Goal: Book appointment/travel/reservation

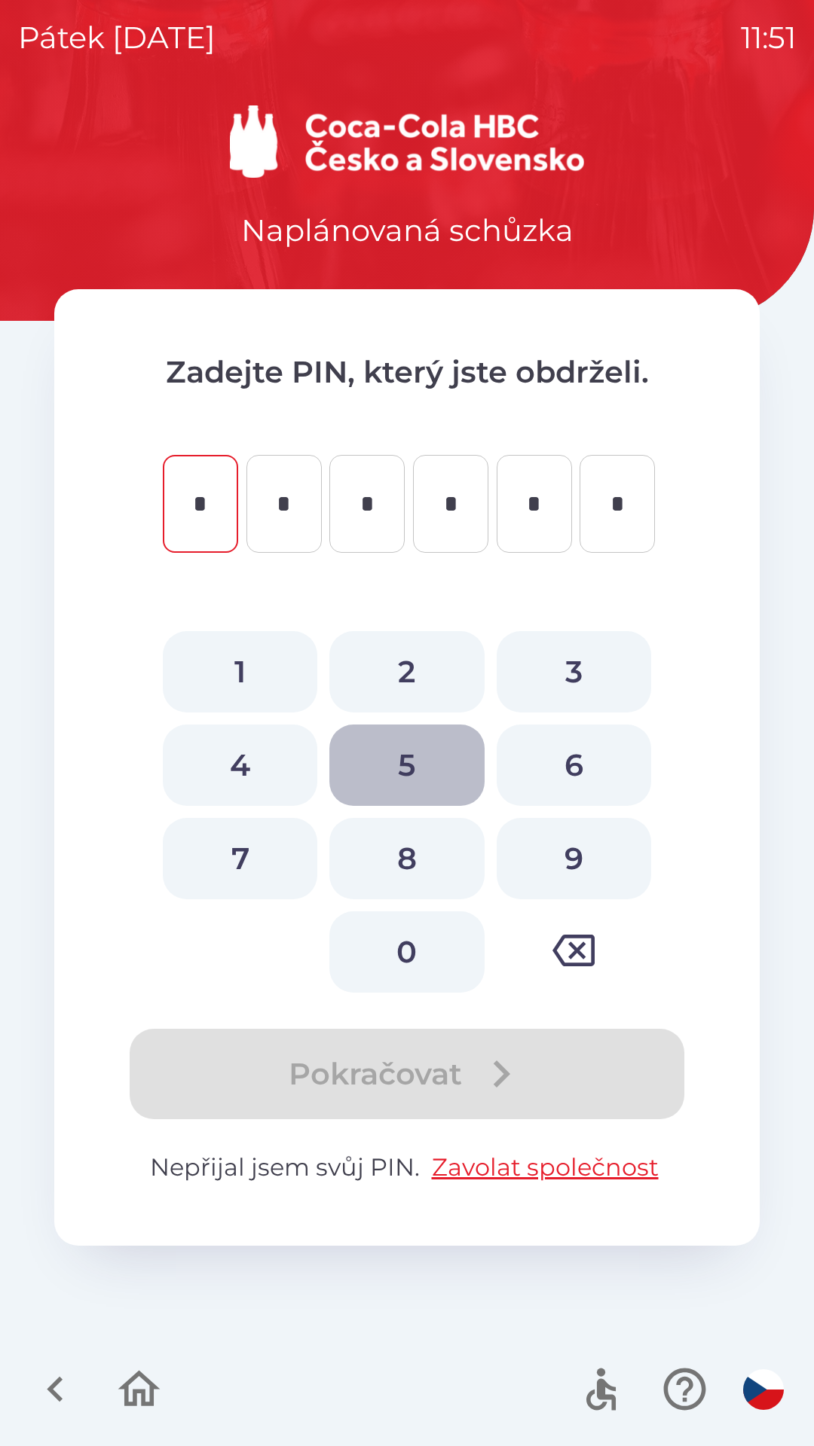
click at [411, 743] on button "5" at bounding box center [406, 765] width 154 height 81
type input "*"
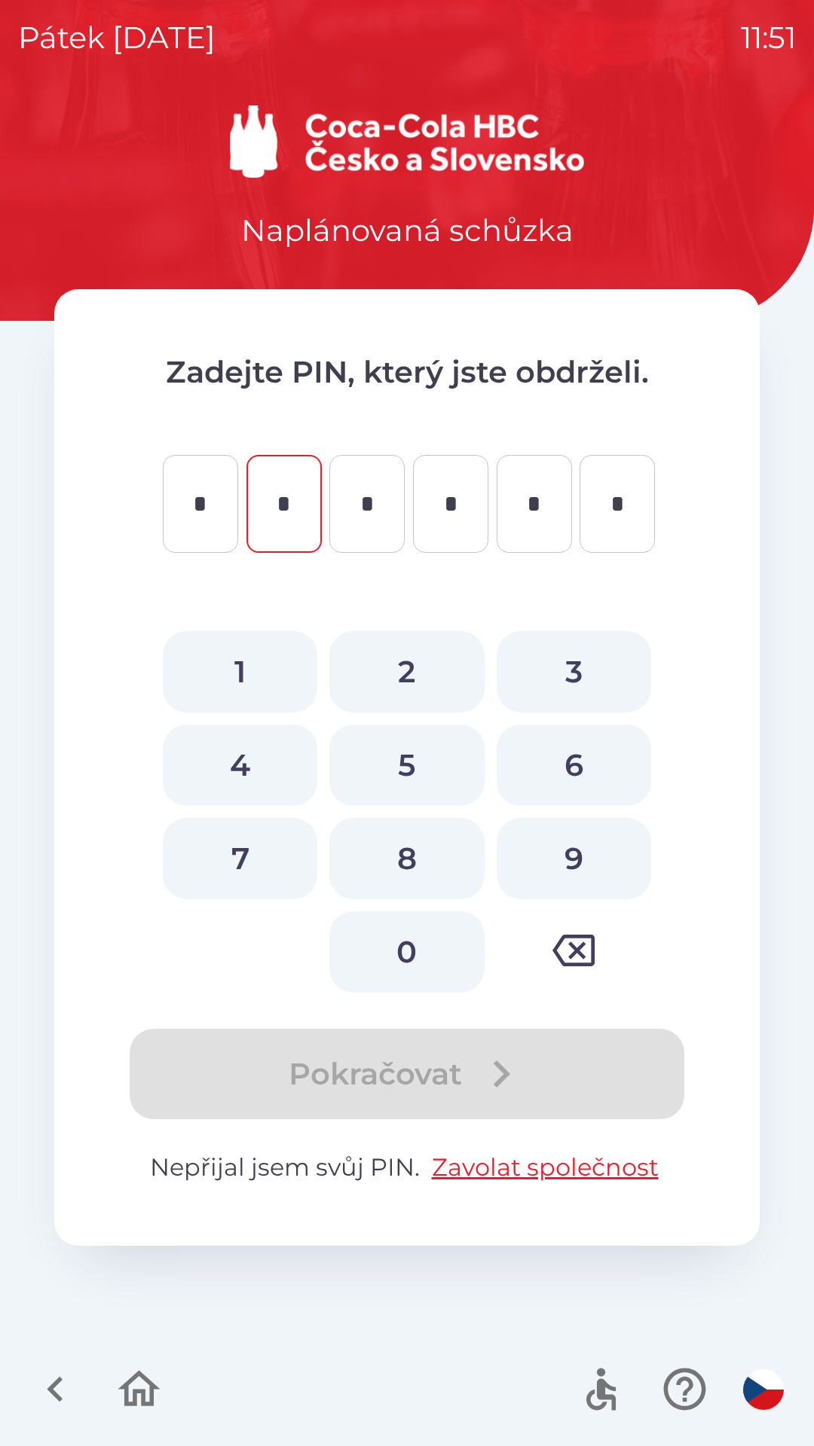
click at [240, 676] on button "1" at bounding box center [240, 671] width 154 height 81
type input "*"
click at [412, 849] on button "8" at bounding box center [406, 858] width 154 height 81
type input "*"
click at [417, 955] on button "0" at bounding box center [406, 951] width 154 height 81
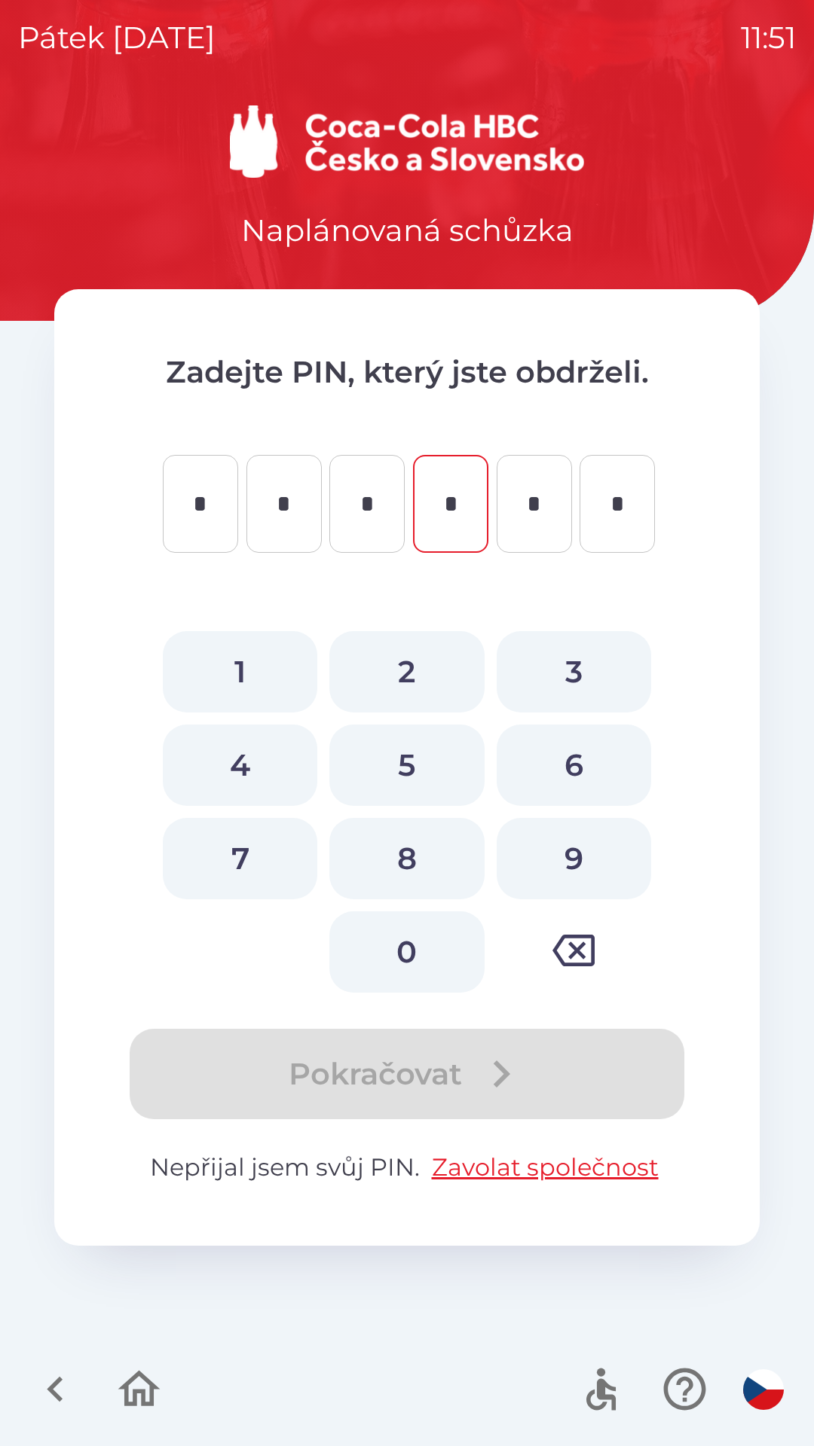
type input "*"
click at [400, 842] on button "8" at bounding box center [406, 858] width 154 height 81
type input "*"
click at [276, 740] on button "4" at bounding box center [240, 765] width 154 height 81
type input "*"
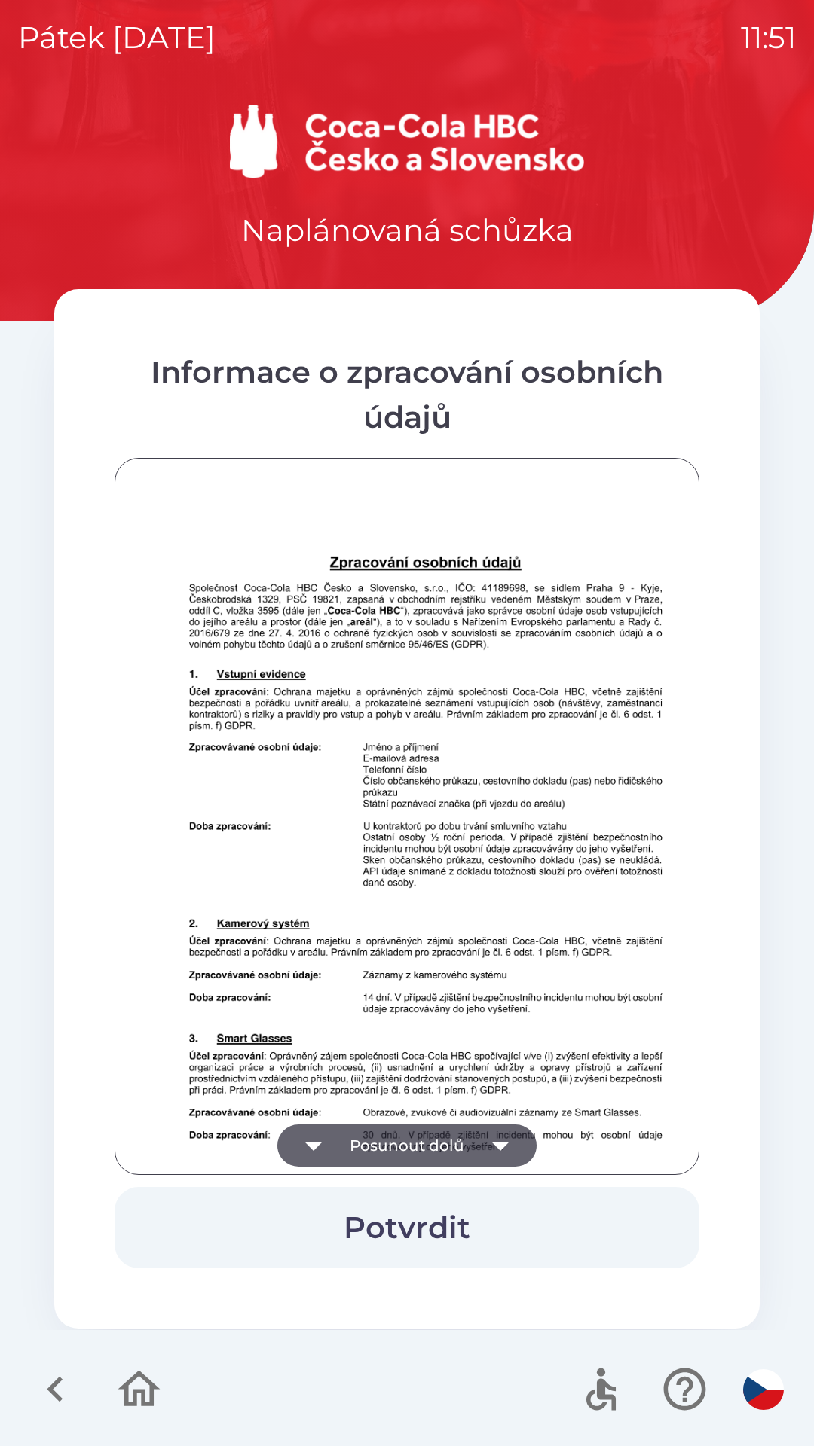
click at [484, 1136] on icon "button" at bounding box center [500, 1146] width 42 height 42
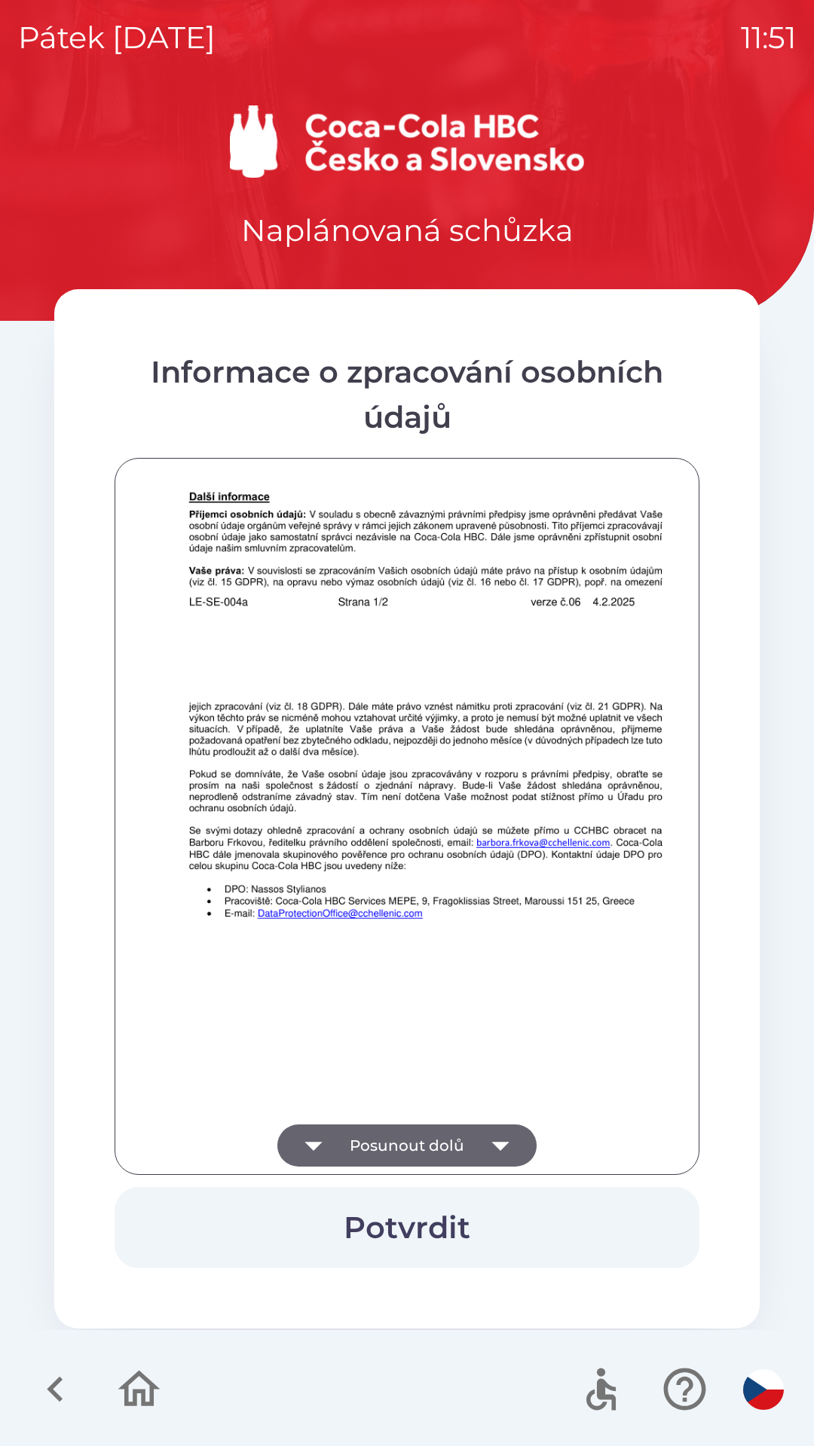
click at [462, 1215] on button "Potvrdit" at bounding box center [406, 1227] width 585 height 81
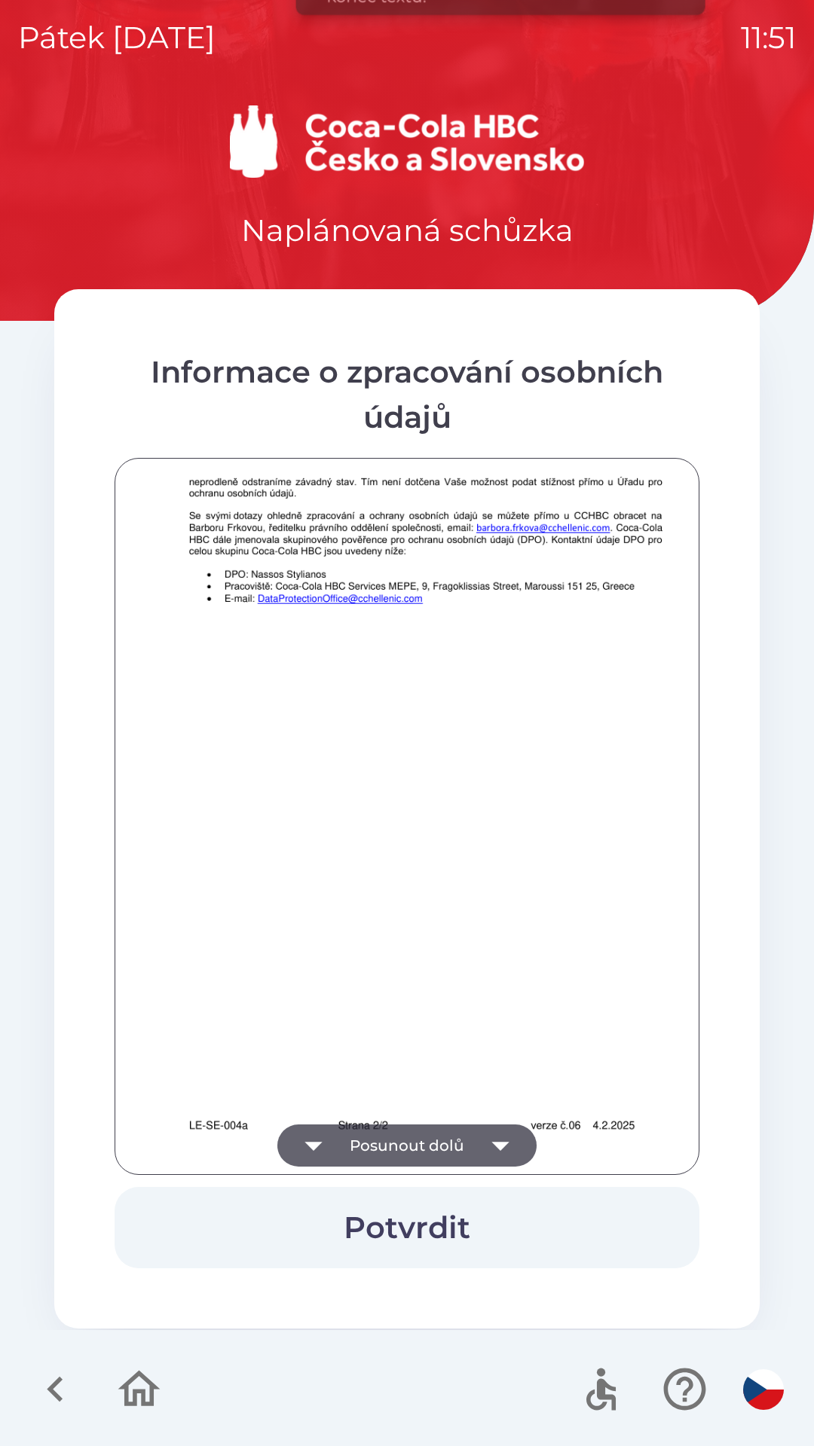
scroll to position [1058, 0]
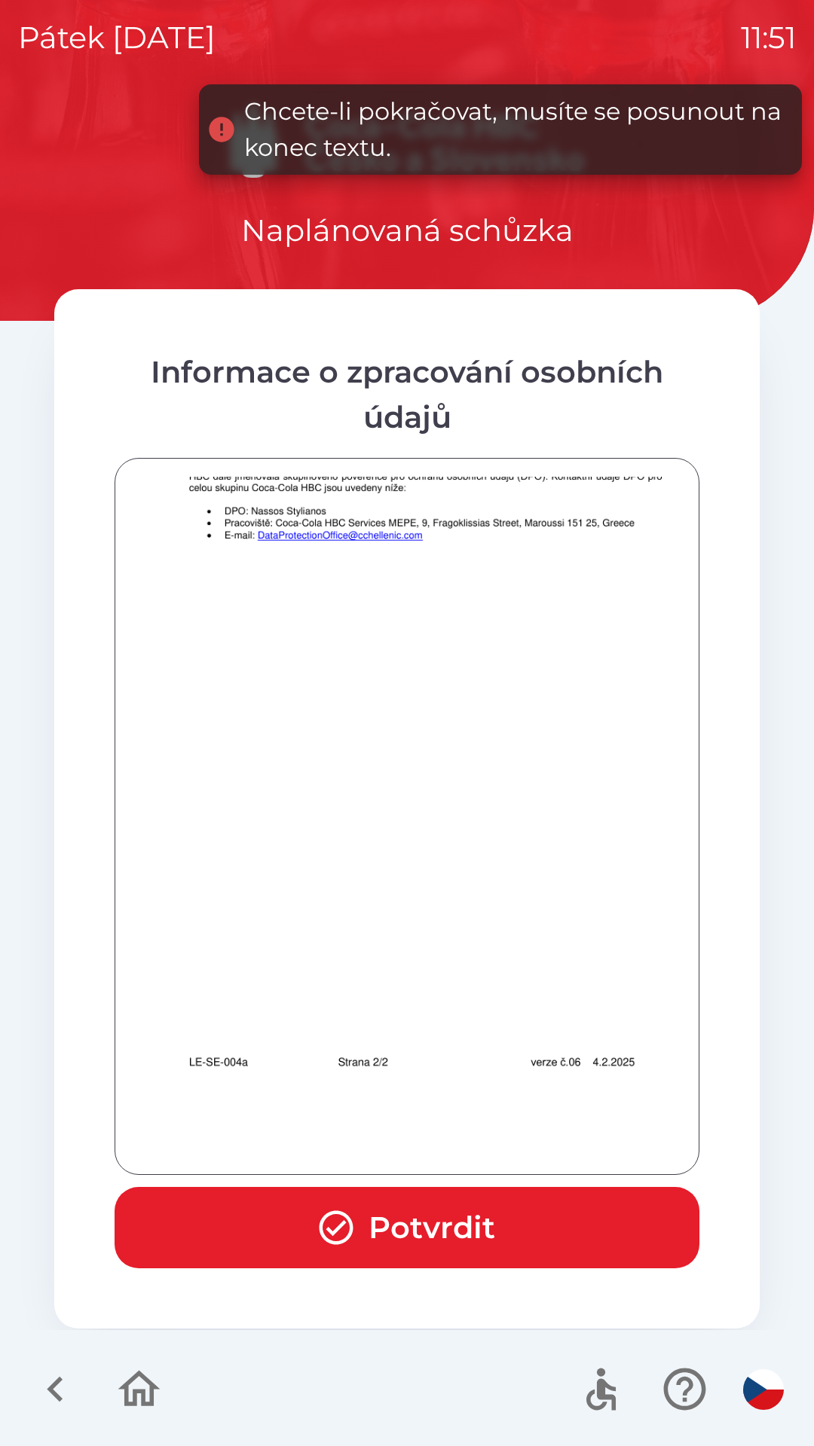
click at [488, 1202] on button "Potvrdit" at bounding box center [406, 1227] width 585 height 81
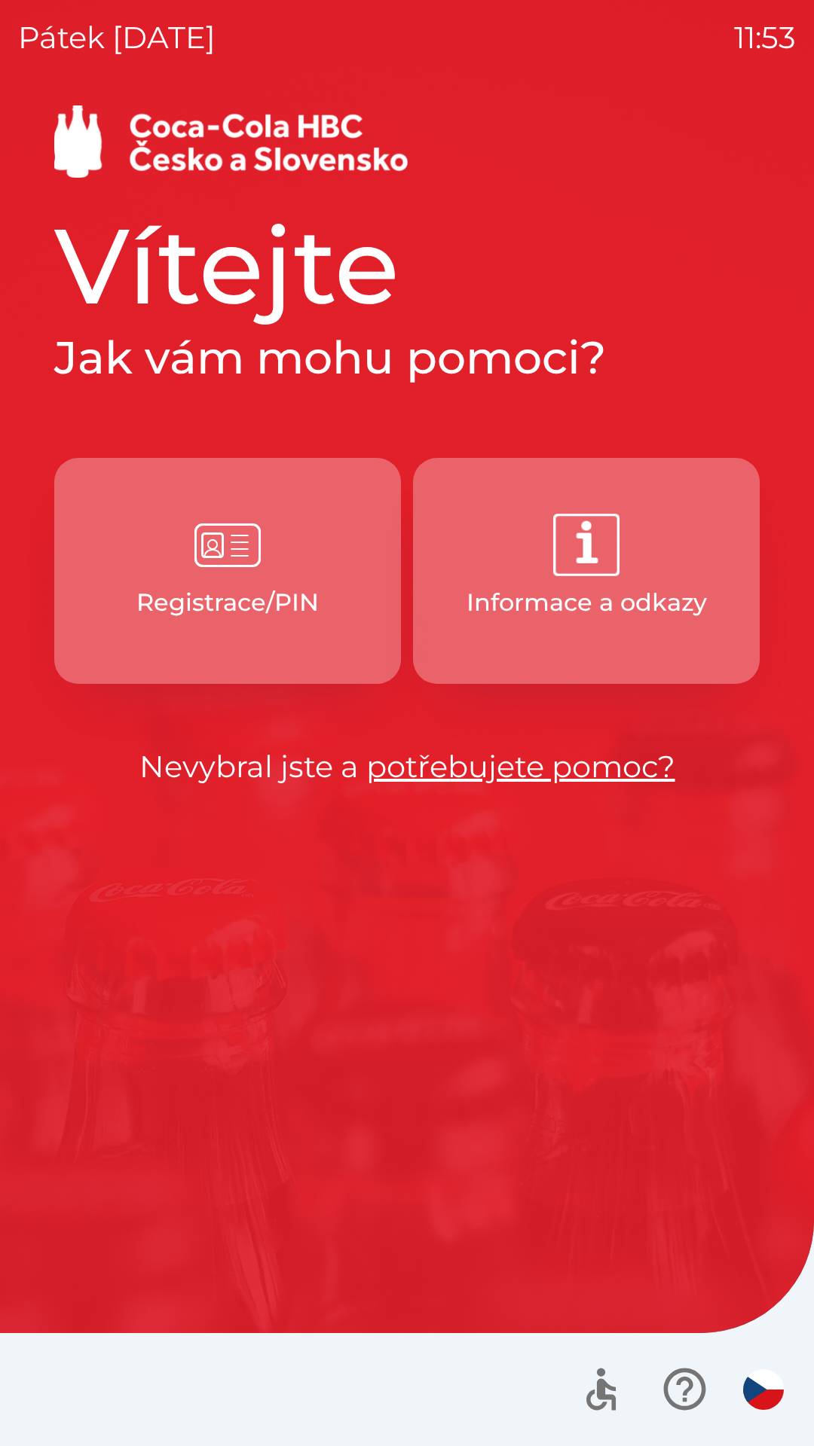
click at [279, 527] on button "Registrace/PIN" at bounding box center [227, 571] width 346 height 226
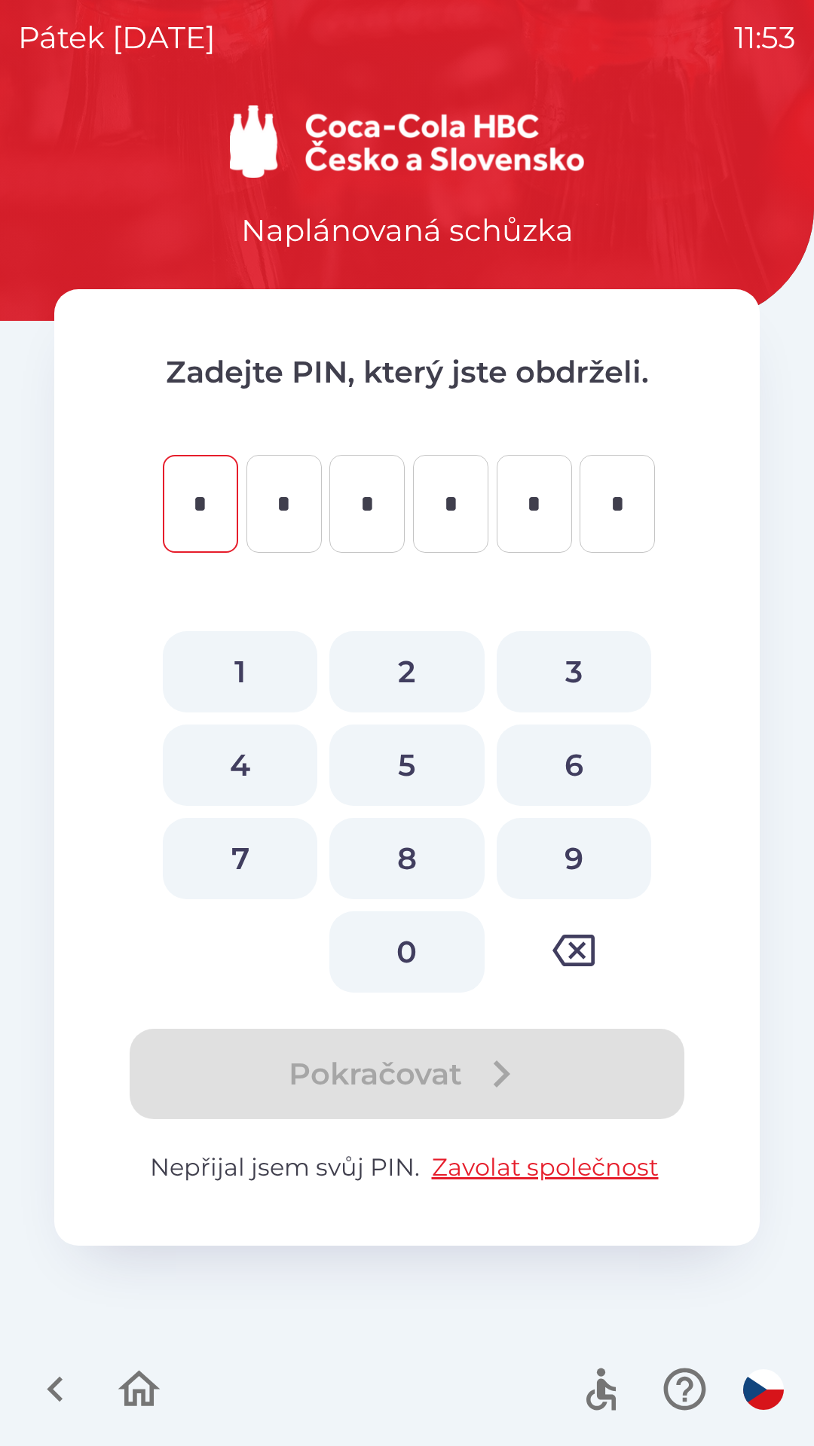
click at [415, 768] on button "5" at bounding box center [406, 765] width 154 height 81
type input "*"
click at [270, 671] on button "1" at bounding box center [240, 671] width 154 height 81
type input "*"
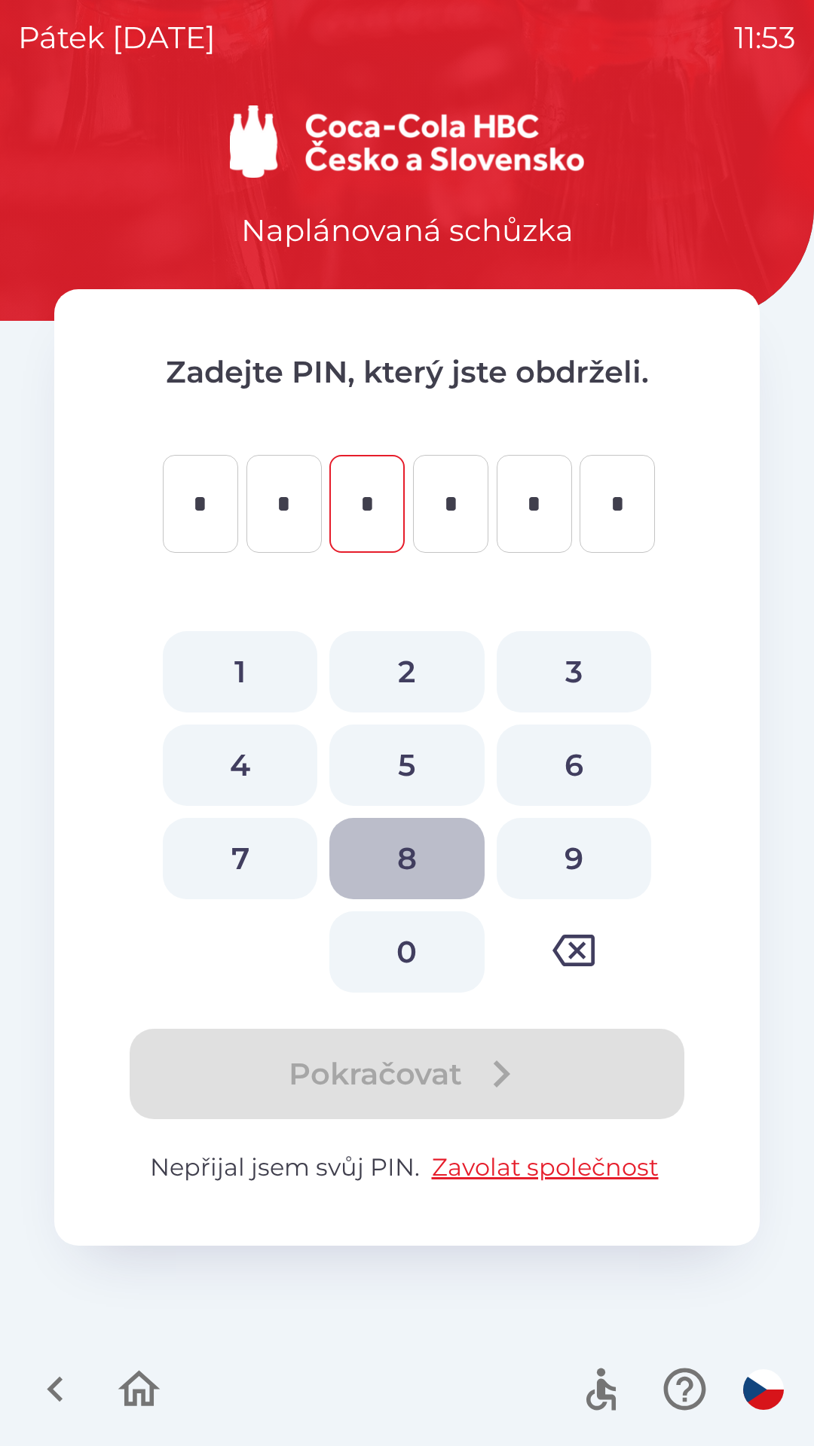
click at [409, 841] on button "8" at bounding box center [406, 858] width 154 height 81
type input "*"
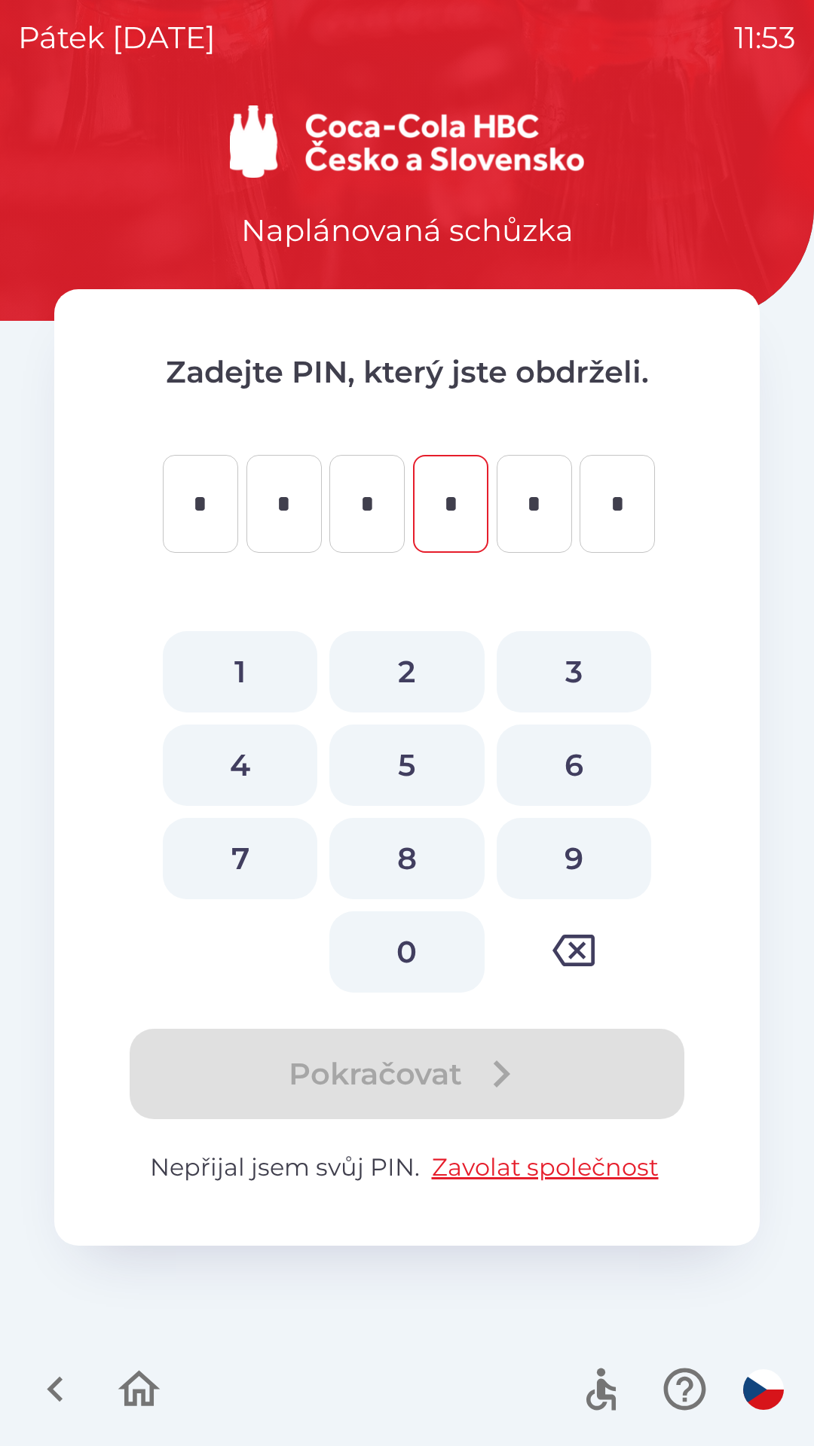
click at [428, 948] on button "0" at bounding box center [406, 951] width 154 height 81
type input "*"
click at [414, 850] on button "8" at bounding box center [406, 858] width 154 height 81
type input "*"
click at [253, 740] on button "4" at bounding box center [240, 765] width 154 height 81
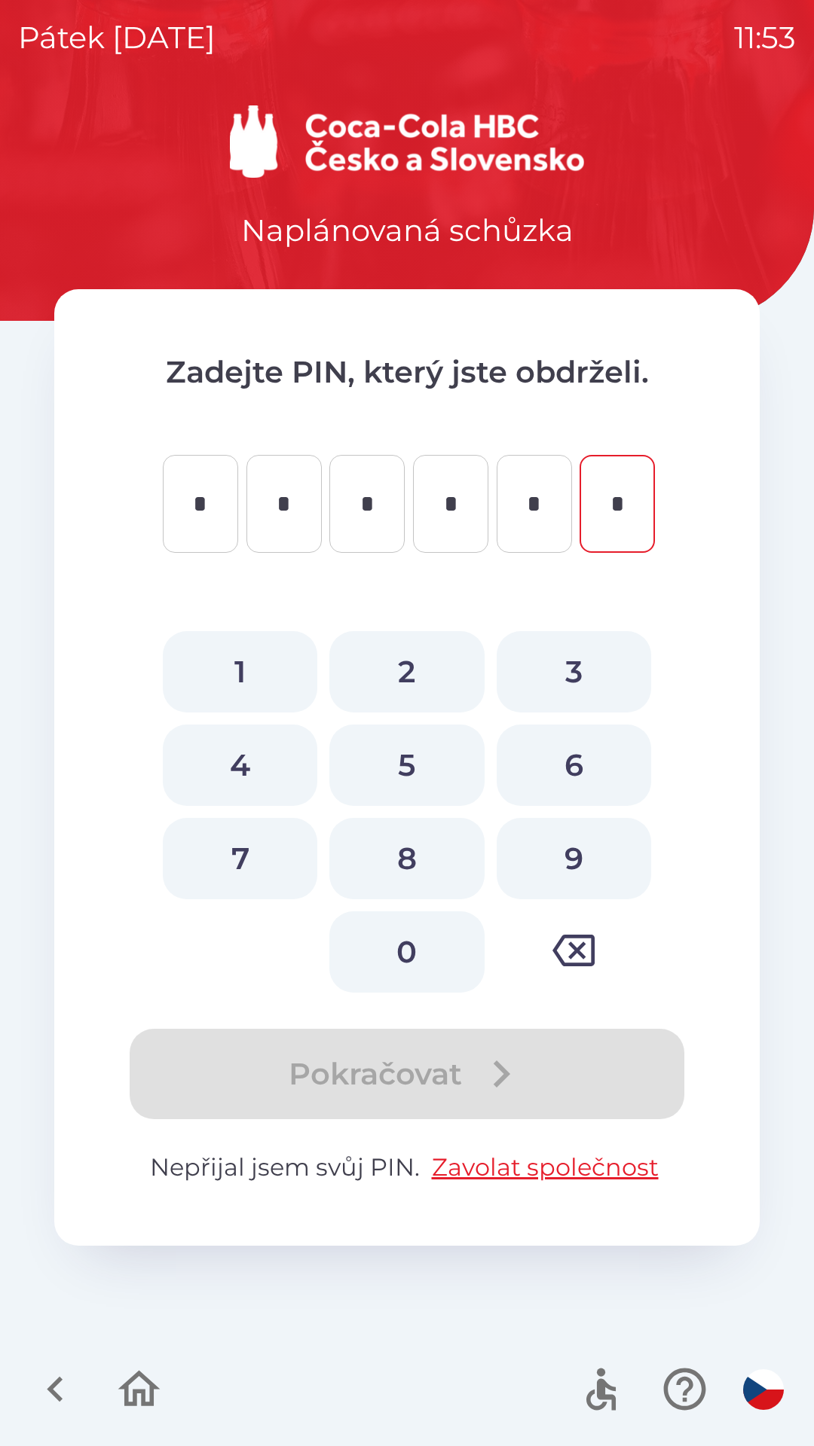
type input "*"
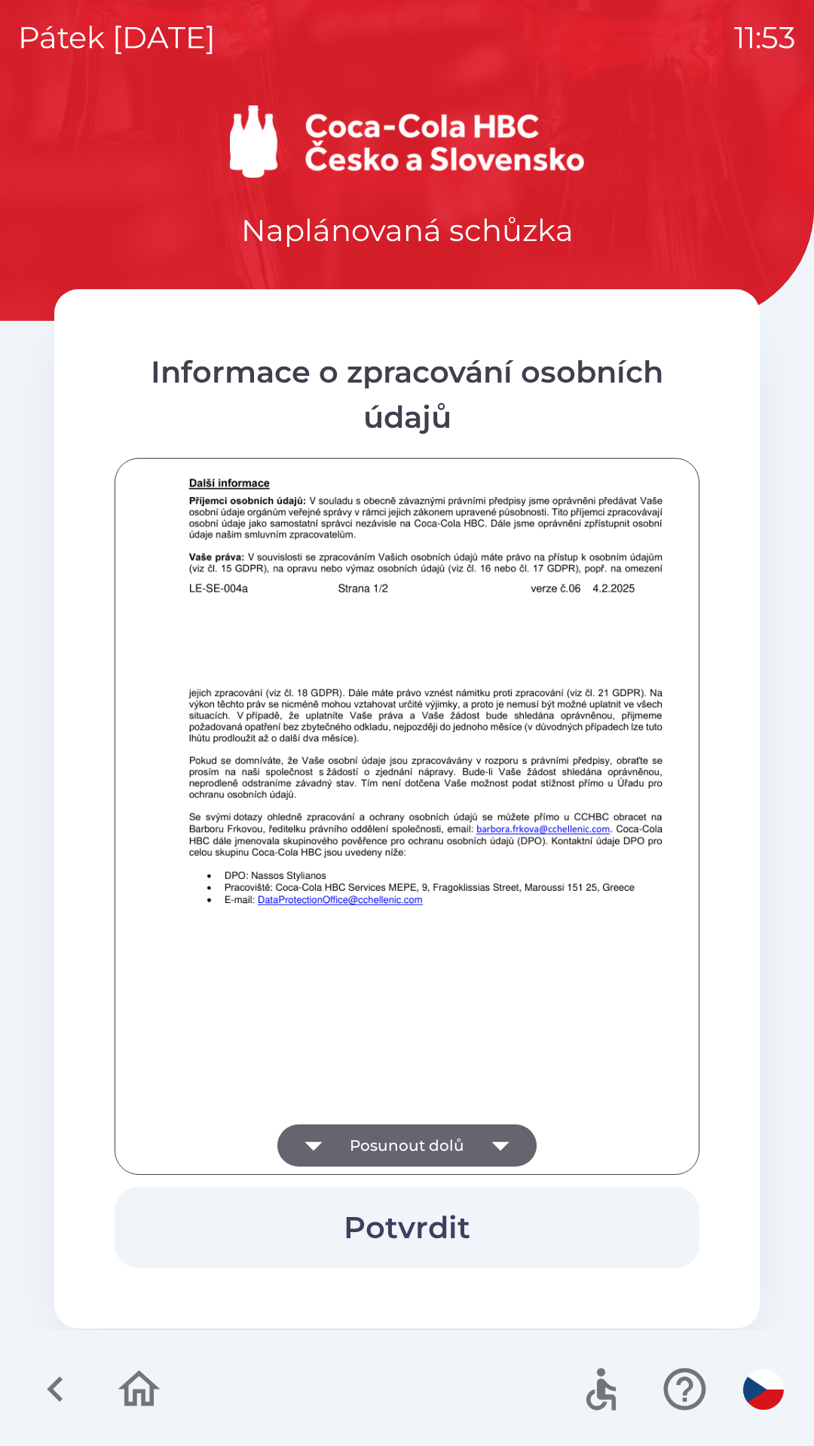
scroll to position [1058, 0]
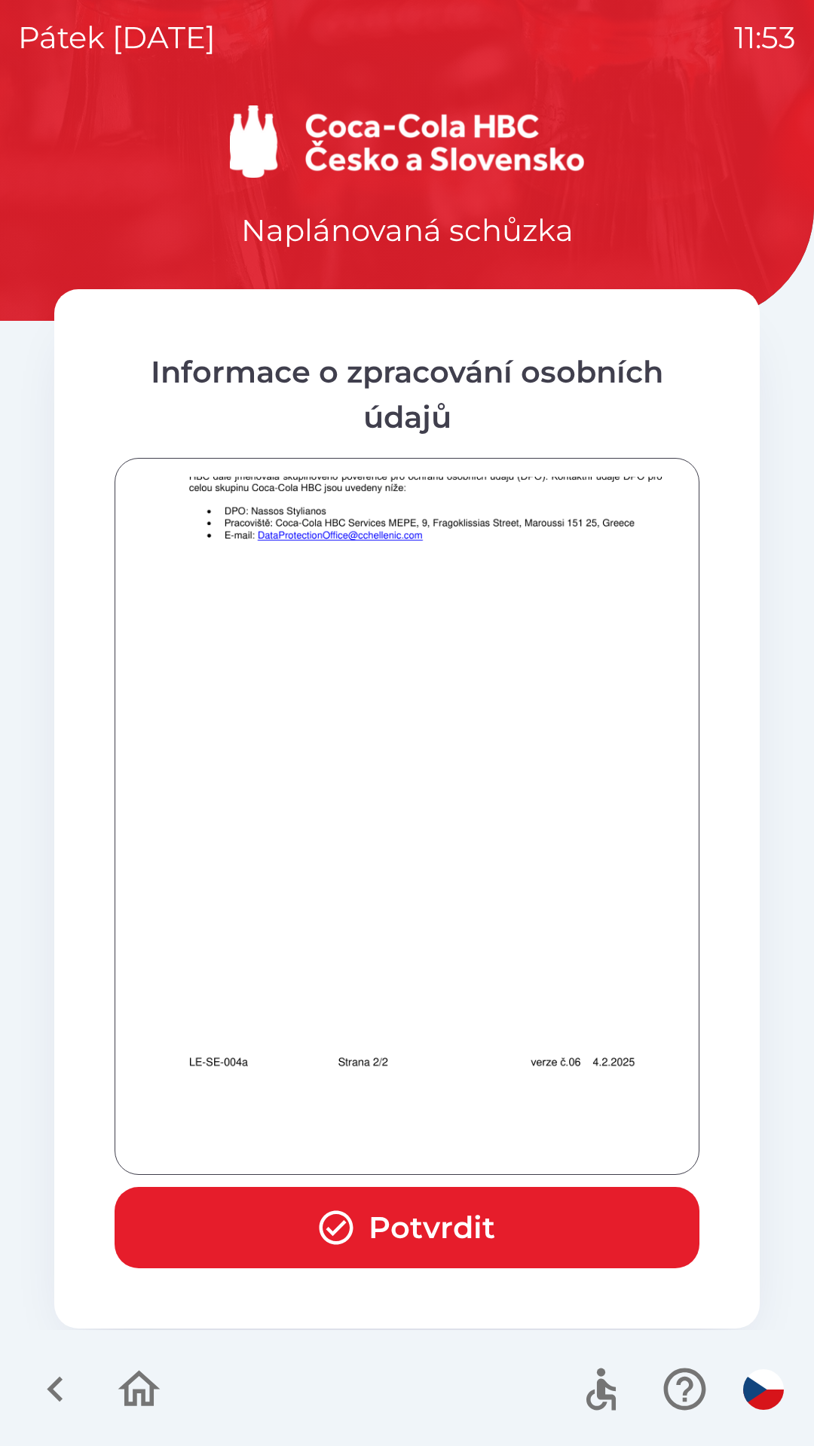
click at [522, 1225] on button "Potvrdit" at bounding box center [406, 1227] width 585 height 81
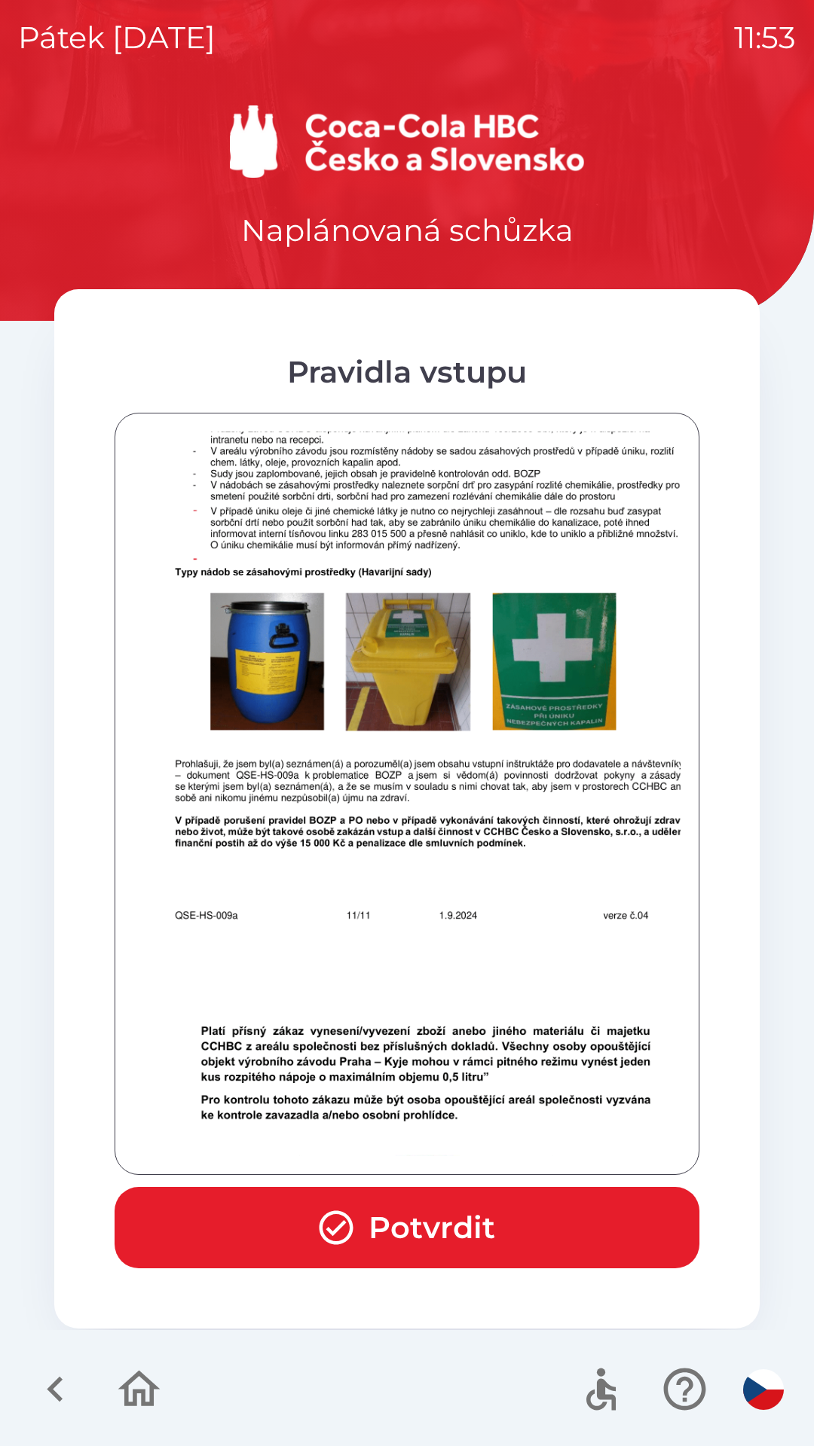
scroll to position [9326, 0]
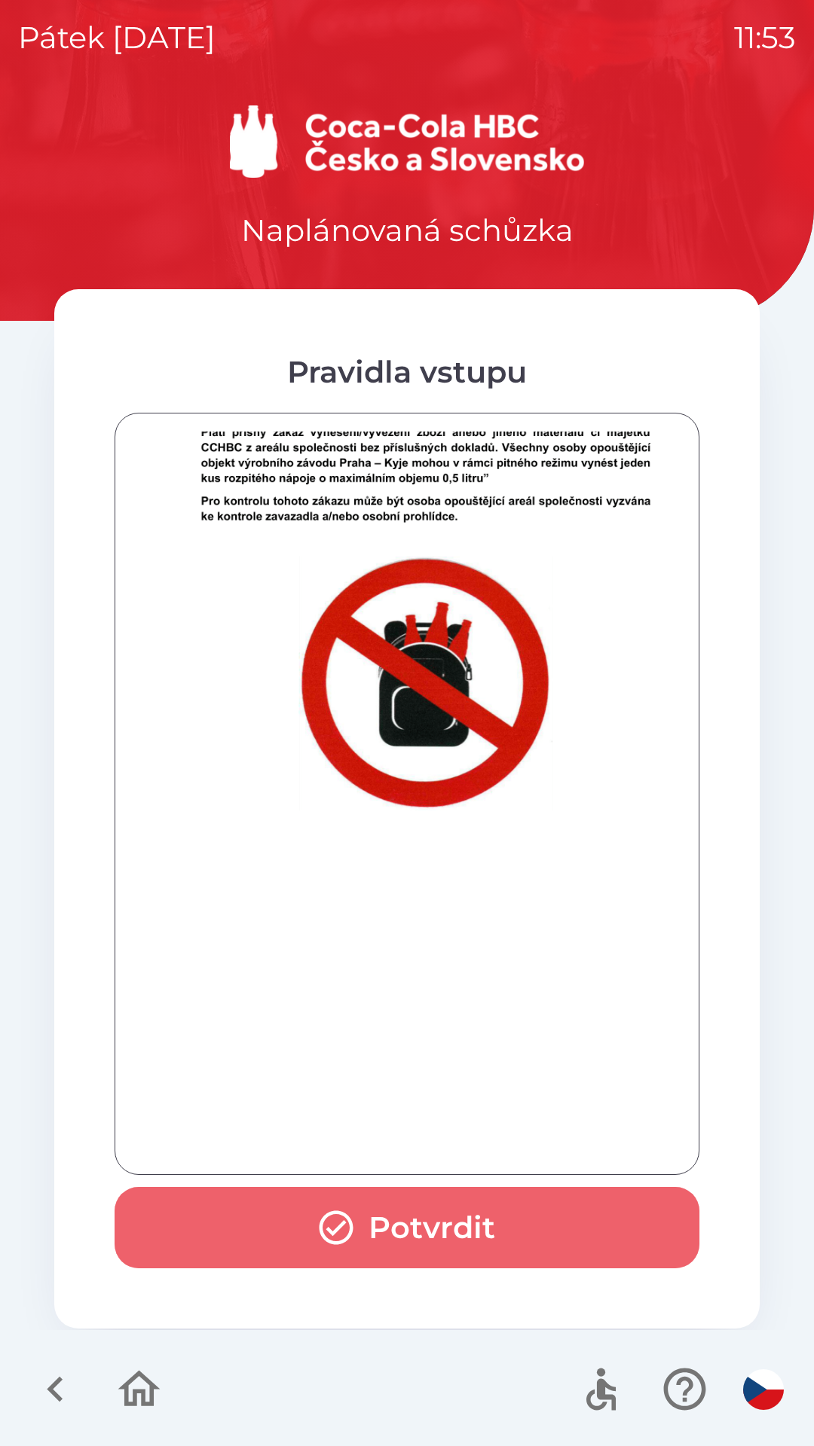
click at [521, 1225] on button "Potvrdit" at bounding box center [406, 1227] width 585 height 81
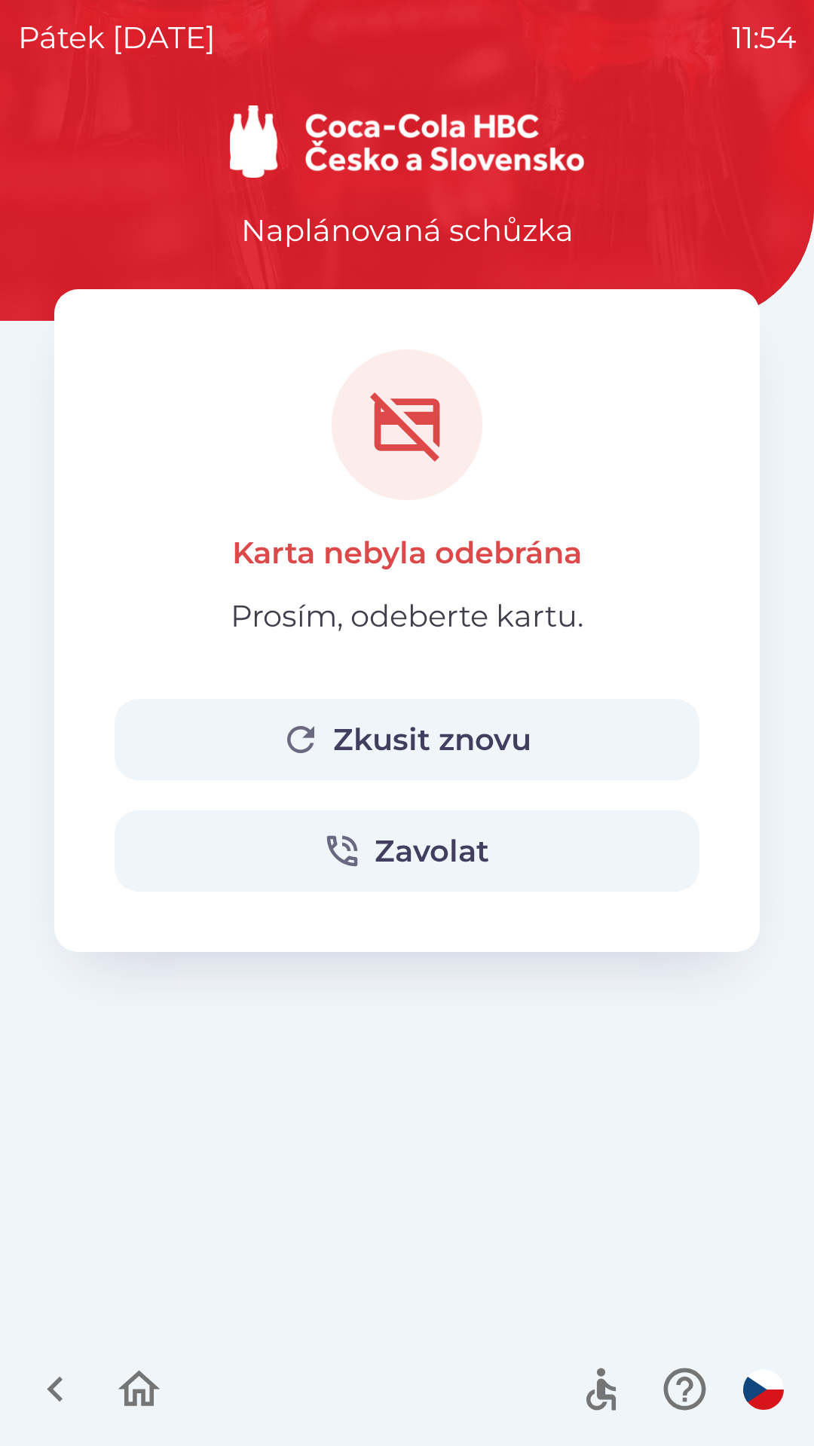
click at [387, 743] on button "Zkusit znovu" at bounding box center [406, 739] width 585 height 81
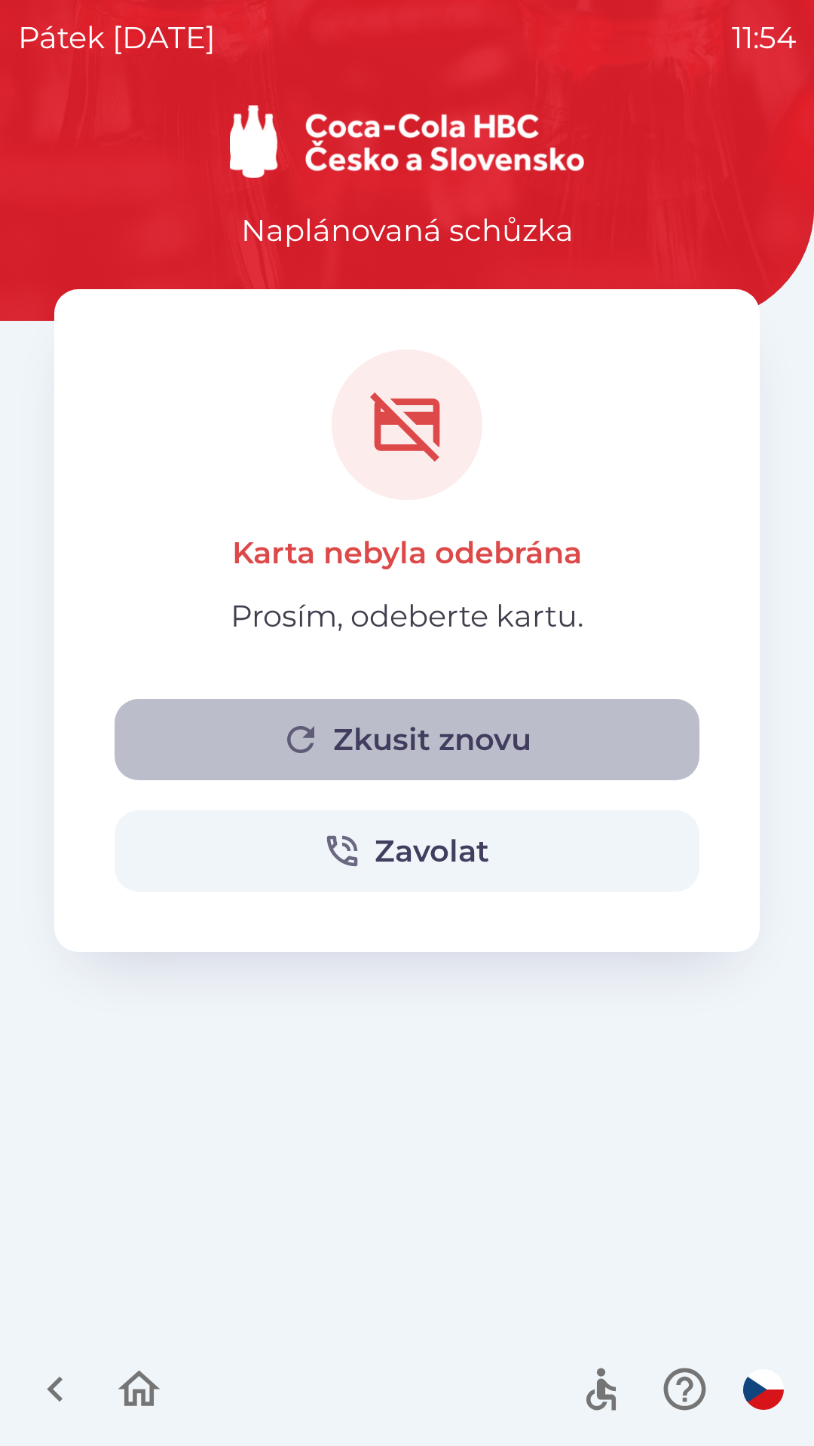
click at [469, 748] on button "Zkusit znovu" at bounding box center [406, 739] width 585 height 81
click at [518, 736] on button "Zkusit znovu" at bounding box center [406, 739] width 585 height 81
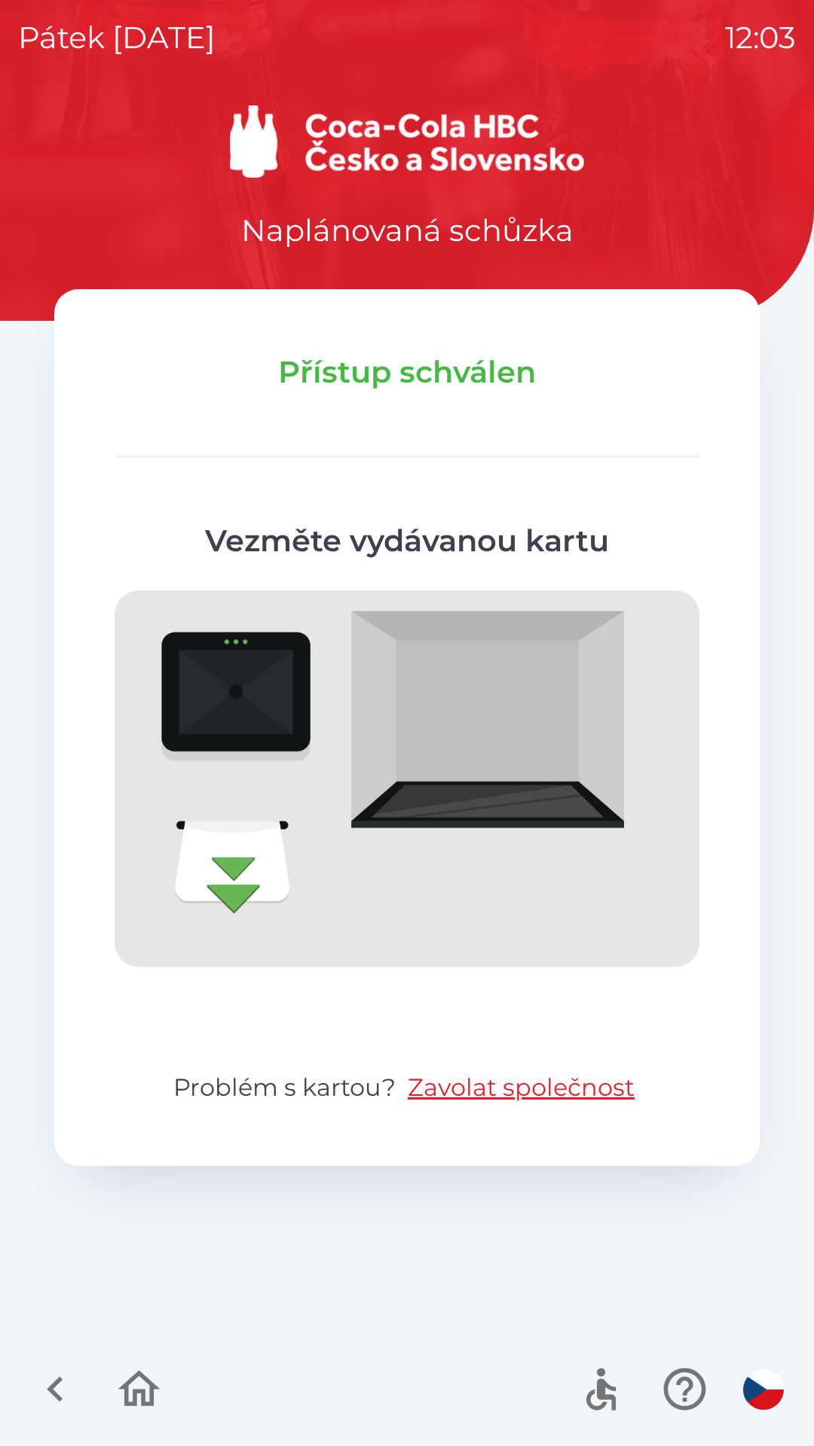
click at [66, 1402] on icon "button" at bounding box center [55, 1389] width 50 height 50
